Goal: Task Accomplishment & Management: Manage account settings

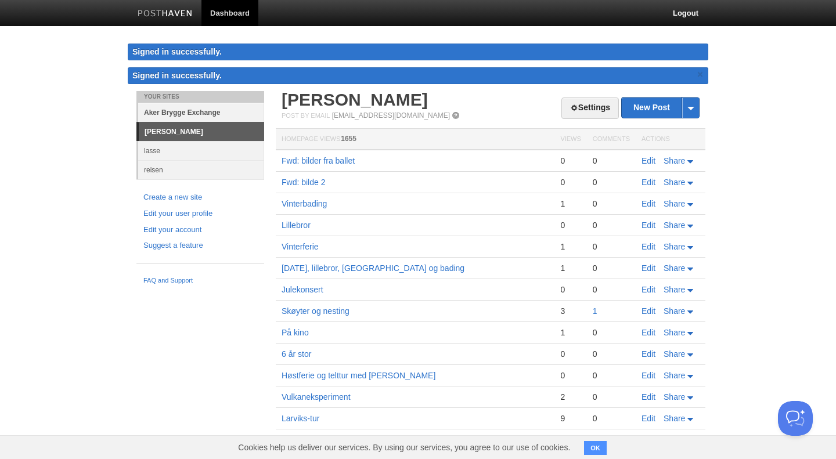
click at [174, 112] on link "Aker Brygge Exchange" at bounding box center [201, 112] width 126 height 19
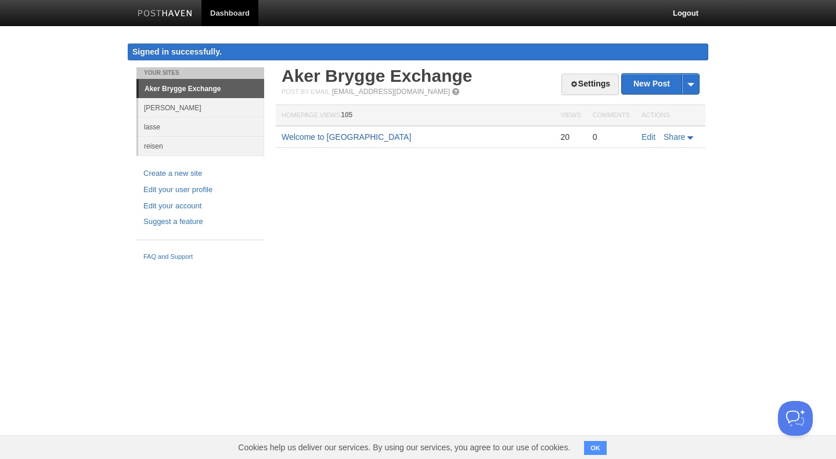
click at [308, 136] on link "Welcome to [GEOGRAPHIC_DATA]" at bounding box center [347, 136] width 130 height 9
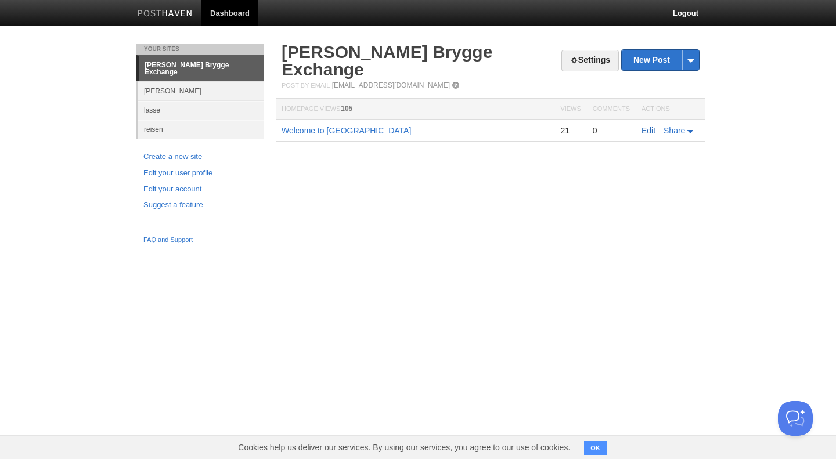
click at [649, 126] on link "Edit" at bounding box center [649, 130] width 14 height 9
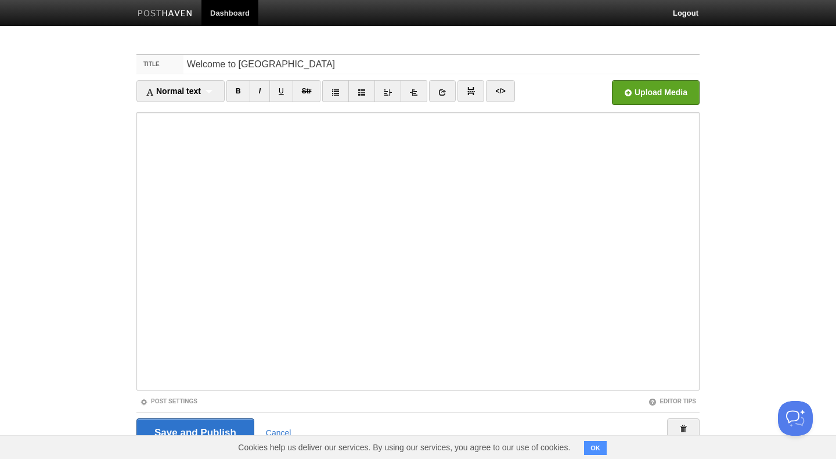
click at [220, 12] on link "Dashboard" at bounding box center [230, 13] width 57 height 26
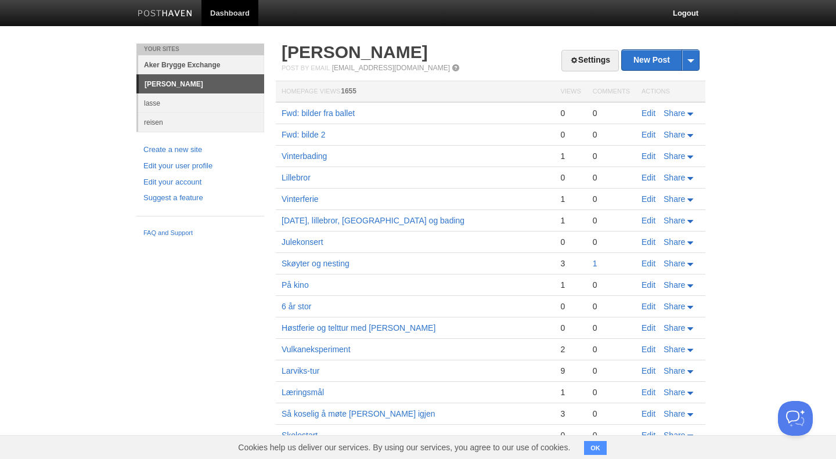
click at [179, 66] on link "Aker Brygge Exchange" at bounding box center [201, 64] width 126 height 19
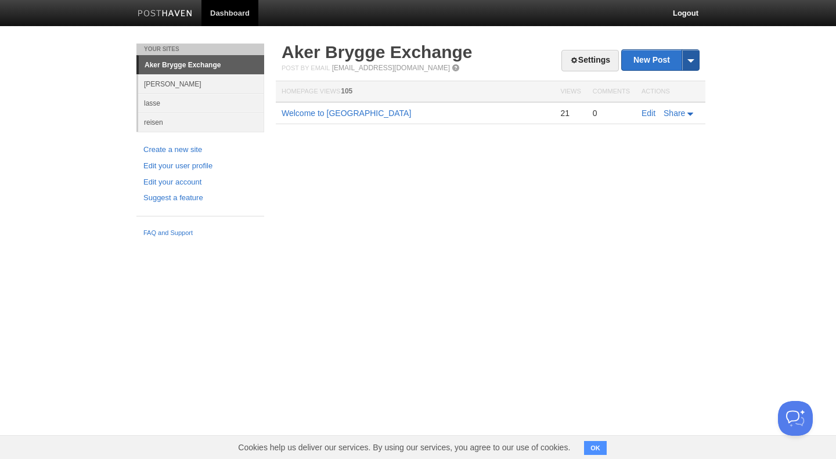
click at [693, 63] on span at bounding box center [690, 60] width 17 height 20
click at [312, 114] on link "Welcome to [GEOGRAPHIC_DATA]" at bounding box center [347, 113] width 130 height 9
